Goal: Task Accomplishment & Management: Manage account settings

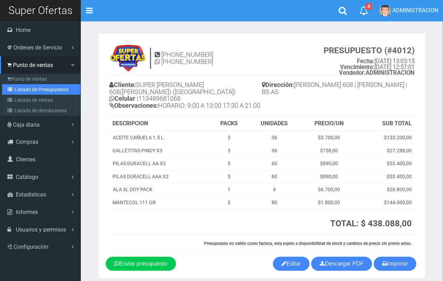
drag, startPoint x: 27, startPoint y: 92, endPoint x: 62, endPoint y: 84, distance: 35.8
click at [26, 91] on link "Listado de Presupuestos" at bounding box center [41, 89] width 78 height 11
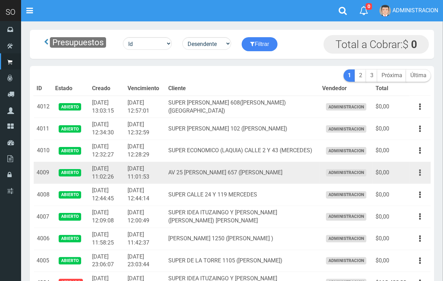
click at [419, 178] on div "Editar Imprimir Eliminar" at bounding box center [420, 173] width 16 height 12
click at [421, 176] on button "button" at bounding box center [420, 173] width 16 height 12
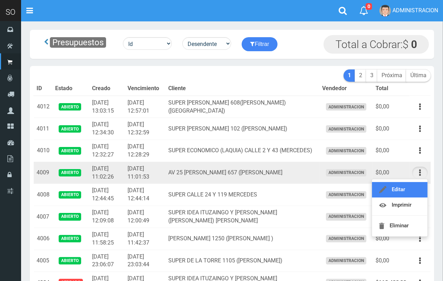
click at [412, 185] on link "Editar" at bounding box center [399, 189] width 55 height 15
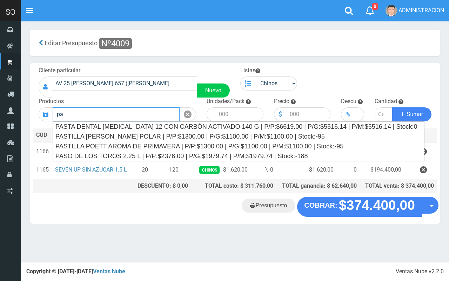
type input "p"
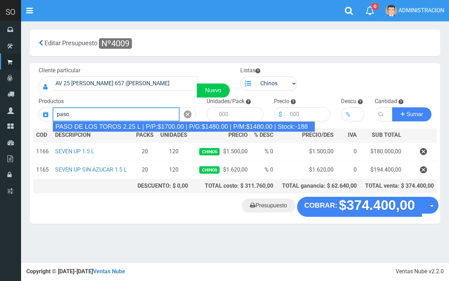
click at [197, 126] on div "PASO DE LOS TOROS 2.25 L | P/P:$1700.00 | P/G:$1480.00 | P/M:$1480.00 | Stock:-…" at bounding box center [184, 126] width 263 height 11
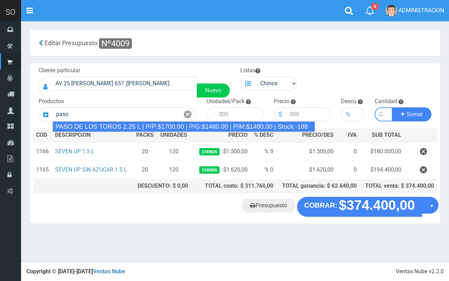
type input "PASO DE LOS TOROS 2.25 L | P/P:$1700.00 | P/G:$1480.00 | P/M:$1480.00 | Stock:-…"
type input "8"
type input "1700.00"
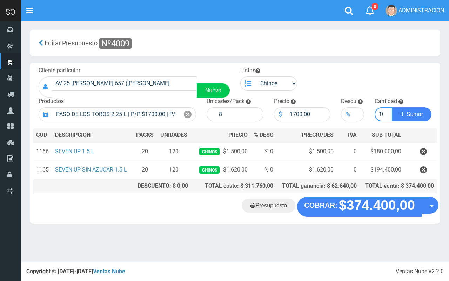
scroll to position [0, 3]
type input "10"
click at [393, 107] on button "Sumar" at bounding box center [412, 114] width 39 height 14
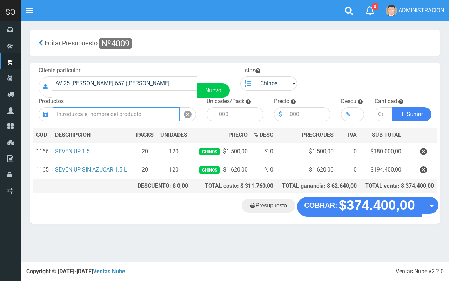
scroll to position [0, 0]
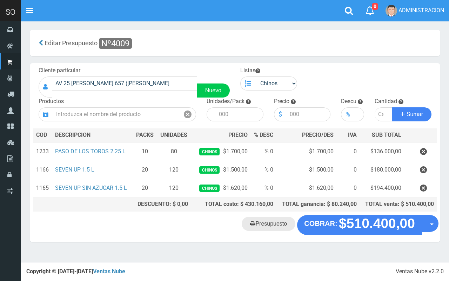
click at [262, 218] on link "Presupuesto" at bounding box center [269, 224] width 54 height 14
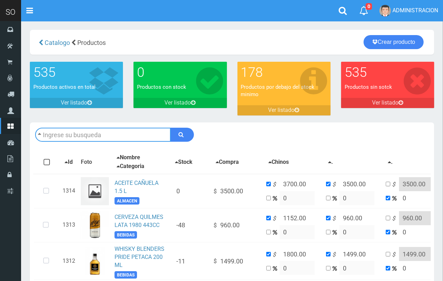
click at [101, 136] on input "text" at bounding box center [103, 135] width 136 height 14
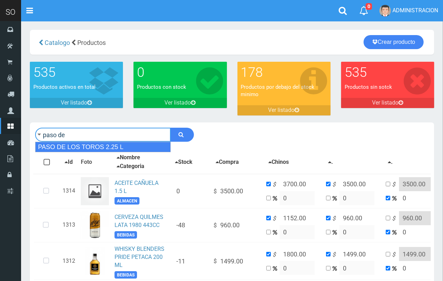
click at [104, 148] on div "PASO DE LOS TOROS 2.25 L" at bounding box center [103, 147] width 136 height 11
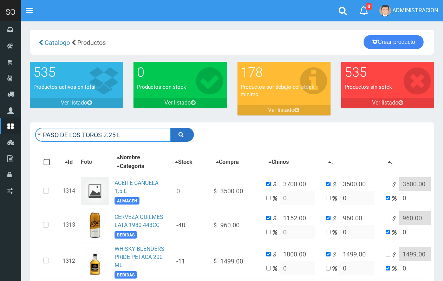
type input "PASO DE LOS TOROS 2.25 L"
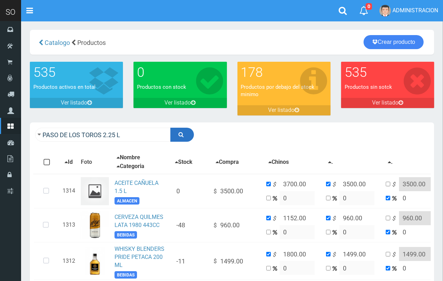
click at [183, 136] on icon "submit" at bounding box center [181, 135] width 5 height 10
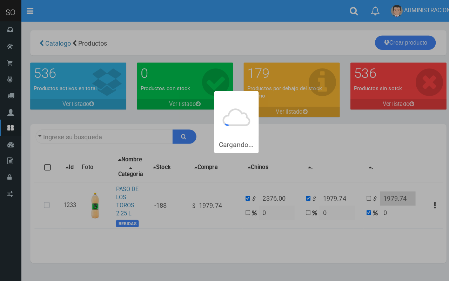
type input "PASO DE+LOS+TOROS+2.25+L"
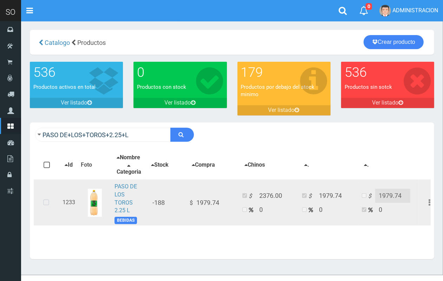
click at [49, 207] on icon at bounding box center [46, 202] width 19 height 23
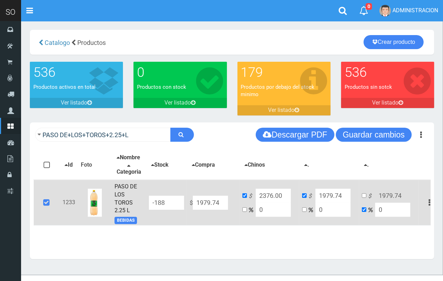
drag, startPoint x: 222, startPoint y: 205, endPoint x: 184, endPoint y: 200, distance: 38.9
click at [183, 200] on tr "1233 PASO DE LOS TOROS 2.25 L BEBIDAS -188 $ 1979.74 $ 2376.00 0 $ 1979.74 0 $ …" at bounding box center [237, 203] width 406 height 46
type input "1"
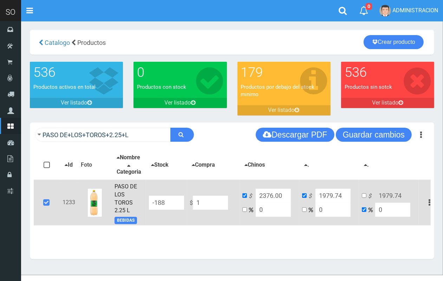
type input "1"
type input "14"
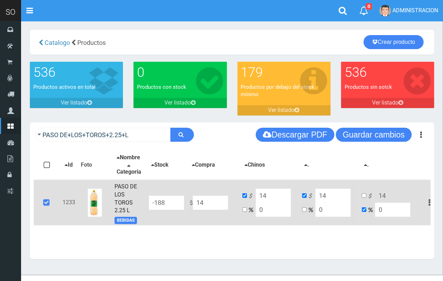
type input "148"
type input "1480"
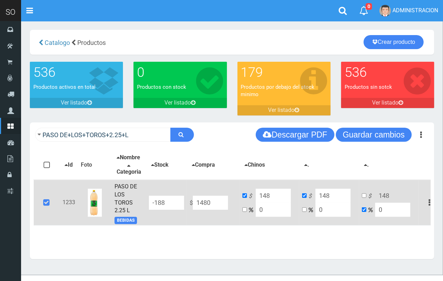
type input "1480"
type input "1480.00"
drag, startPoint x: 277, startPoint y: 197, endPoint x: 255, endPoint y: 197, distance: 21.4
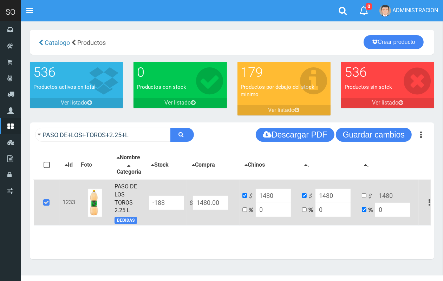
click at [256, 197] on input "1480" at bounding box center [273, 196] width 35 height 14
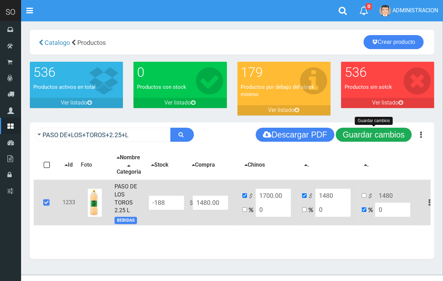
type input "1700.00"
click at [363, 135] on button "Guardar cambios" at bounding box center [374, 135] width 76 height 14
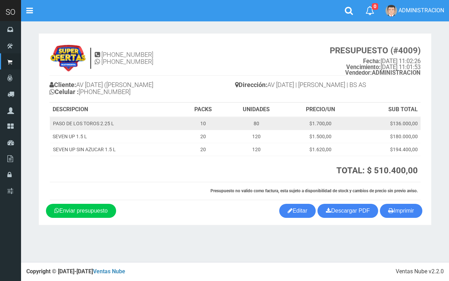
click at [107, 119] on td "PASO DE LOS TOROS 2.25 L" at bounding box center [115, 123] width 131 height 13
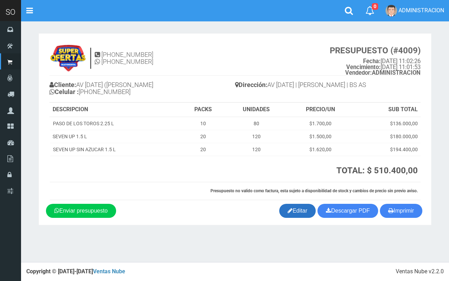
click at [300, 205] on link "Editar" at bounding box center [298, 211] width 37 height 14
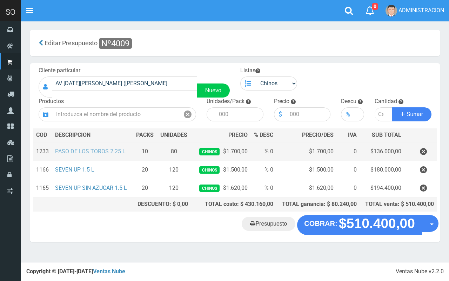
click at [115, 150] on link "PASO DE LOS TOROS 2.25 L" at bounding box center [90, 151] width 71 height 7
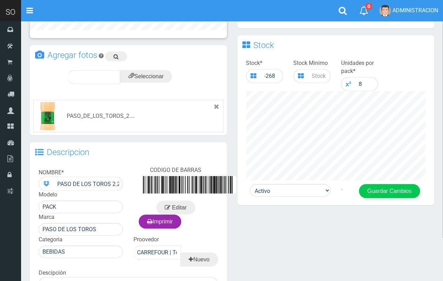
scroll to position [210, 0]
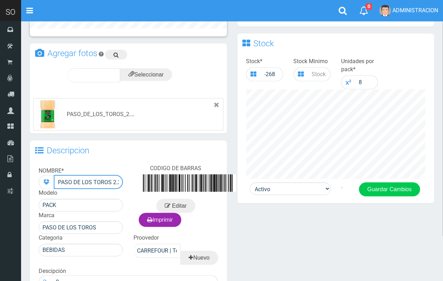
click at [117, 179] on input "PASO DE LOS TOROS 2.25 L" at bounding box center [88, 182] width 69 height 14
type input "PASO DE LOS TOROS 1.5 L"
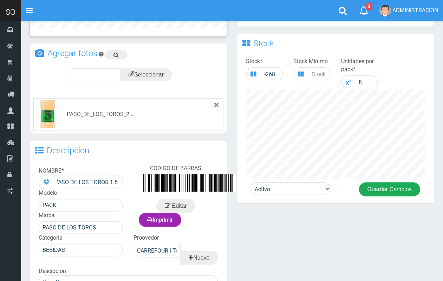
click at [389, 192] on button "Guardar Cambios" at bounding box center [389, 190] width 61 height 14
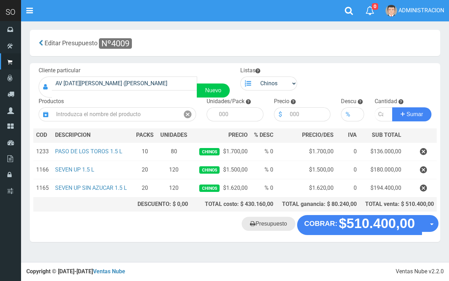
click at [272, 221] on link "Presupuesto" at bounding box center [269, 224] width 54 height 14
